Goal: Task Accomplishment & Management: Manage account settings

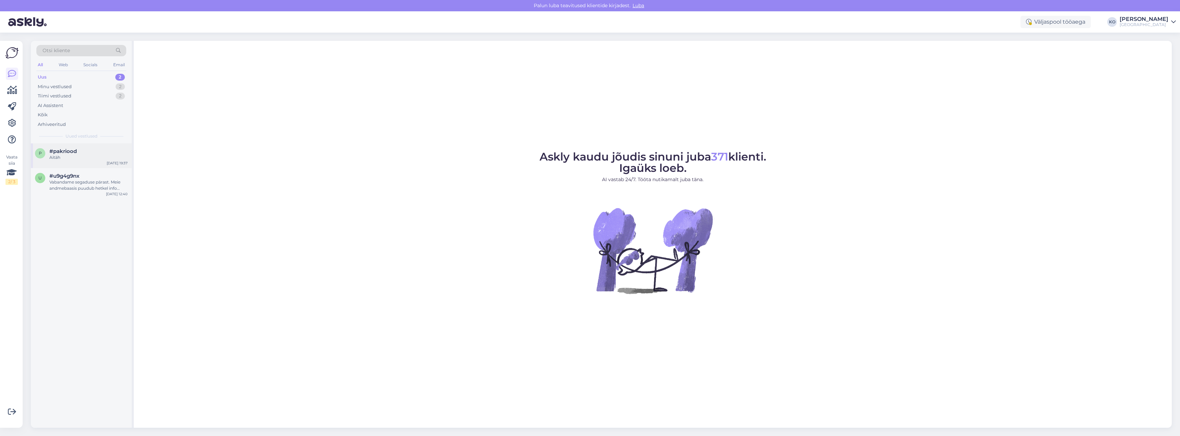
click at [58, 149] on span "#pakriood" at bounding box center [62, 151] width 27 height 6
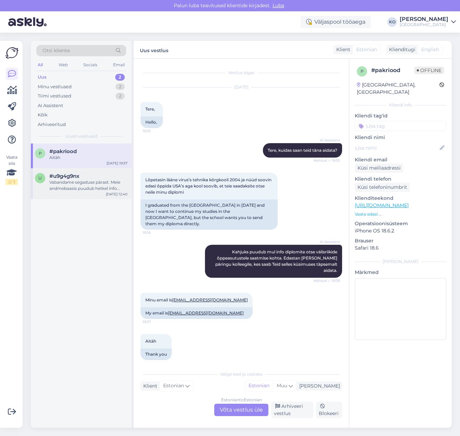
click at [78, 191] on div "u #u9g4g9nx Vabandame segaduse pärast. Meie andmebaasis puudub hetkel info ühep…" at bounding box center [81, 183] width 101 height 31
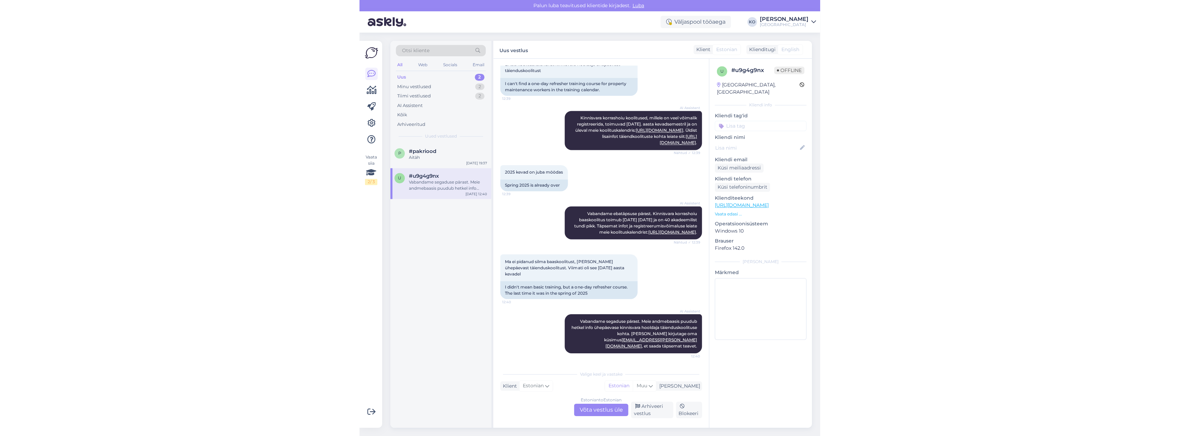
scroll to position [111, 0]
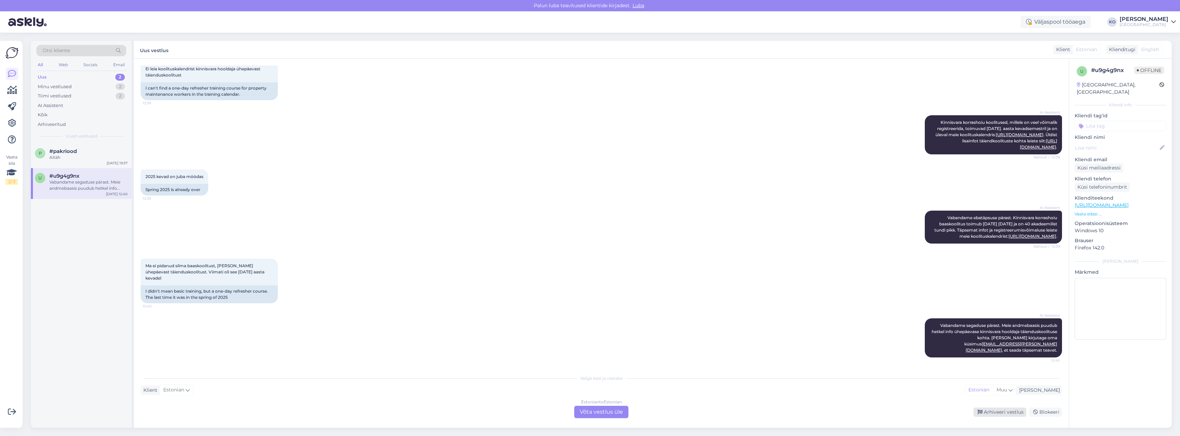
click at [658, 311] on div "Arhiveeri vestlus" at bounding box center [999, 411] width 53 height 9
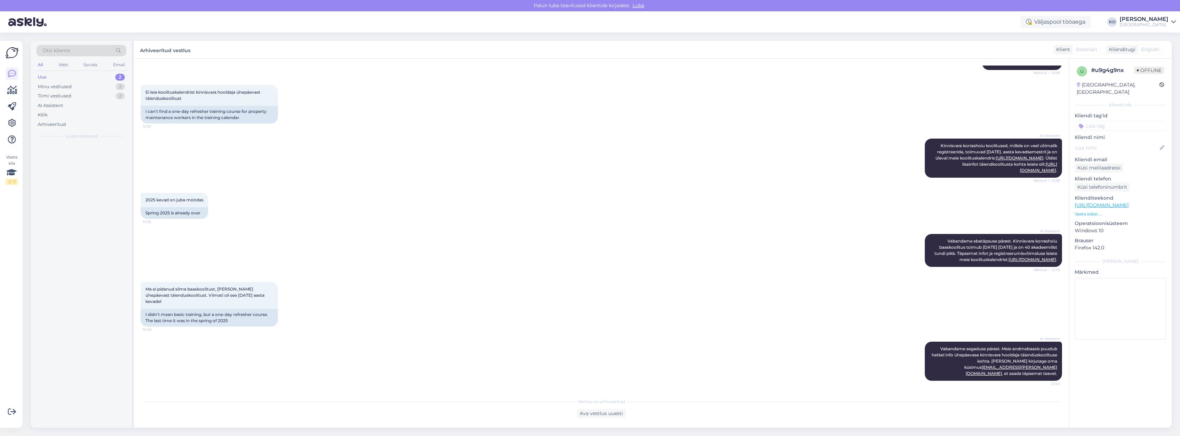
scroll to position [87, 0]
click at [73, 151] on span "#pakriood" at bounding box center [62, 151] width 27 height 6
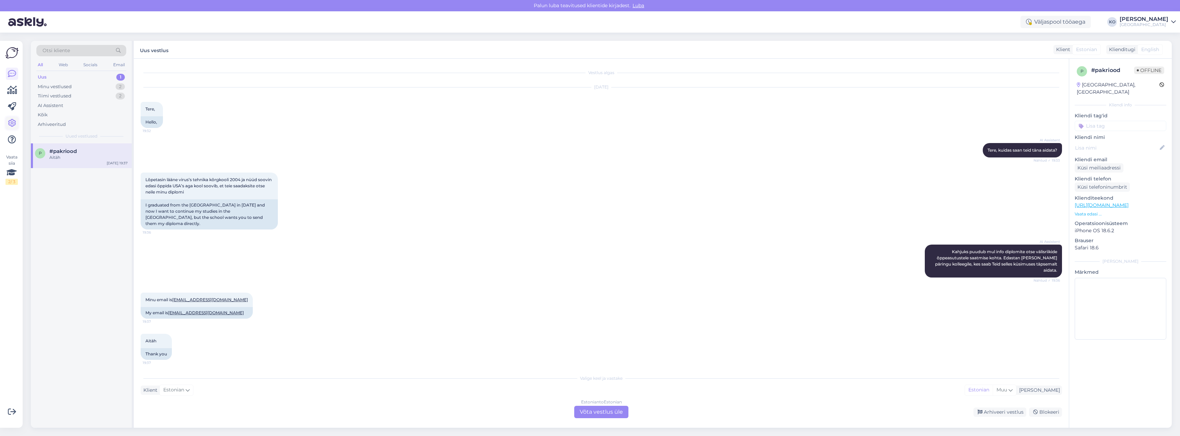
click at [14, 119] on icon at bounding box center [12, 123] width 8 height 8
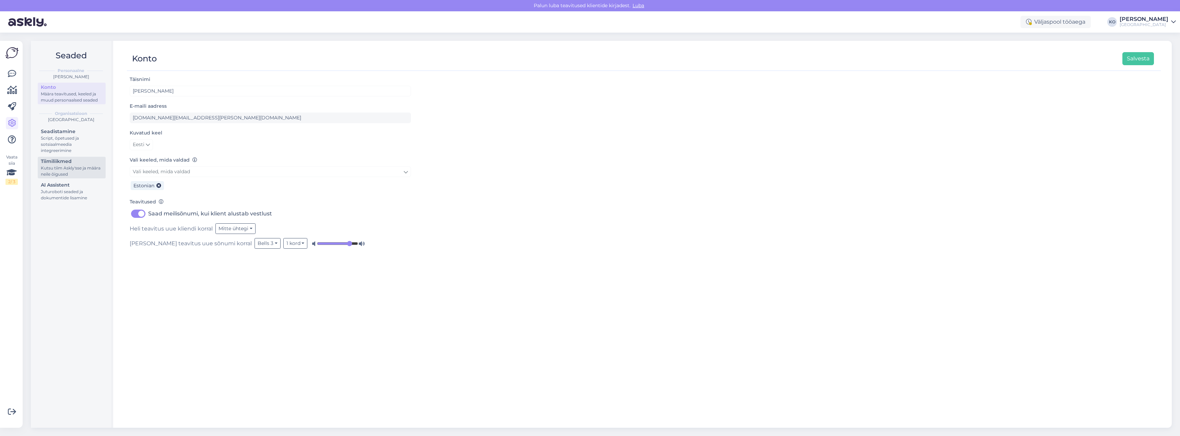
click at [82, 170] on div "Kutsu tiim Askly'sse ja määra neile õigused" at bounding box center [72, 171] width 62 height 12
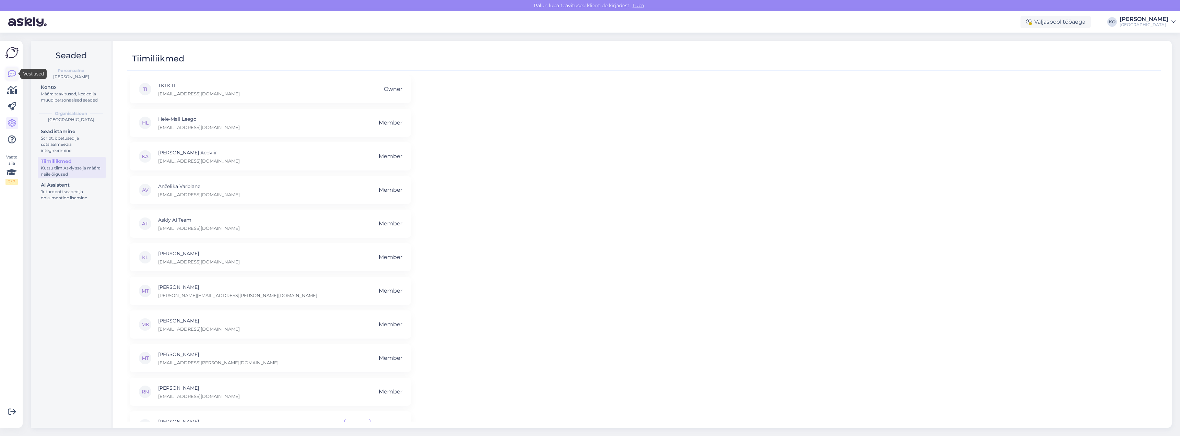
click at [12, 72] on icon at bounding box center [12, 74] width 8 height 8
